Goal: Find specific page/section: Find specific page/section

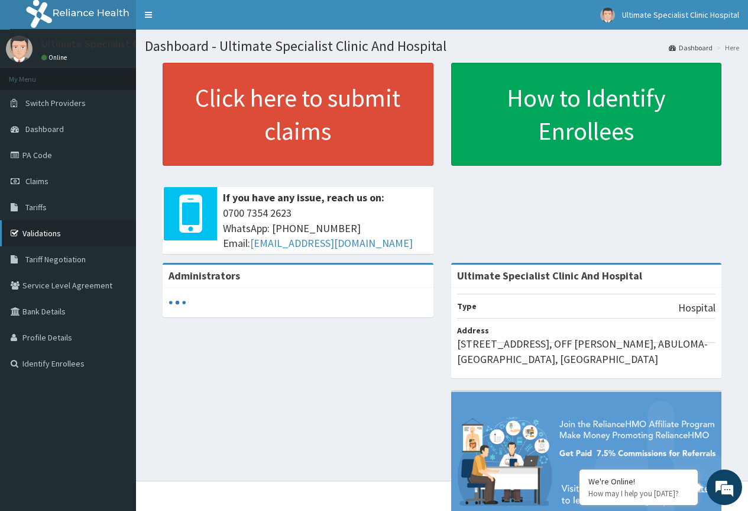
click at [42, 233] on link "Validations" at bounding box center [68, 233] width 136 height 26
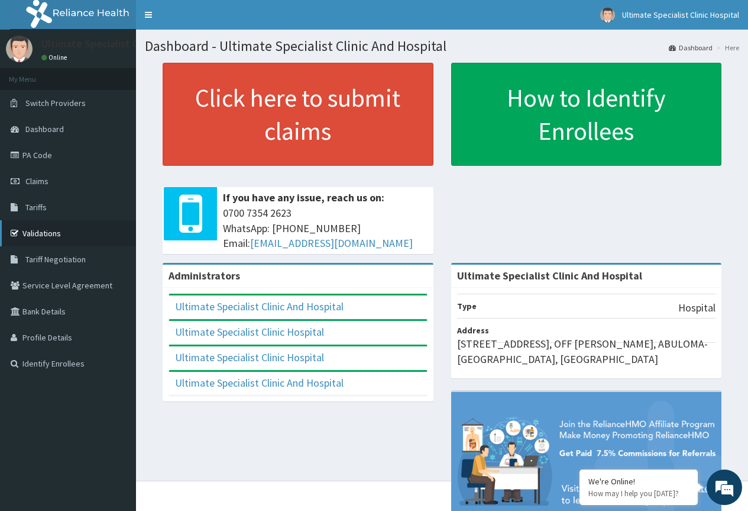
click at [53, 234] on link "Validations" at bounding box center [68, 233] width 136 height 26
